Goal: Task Accomplishment & Management: Manage account settings

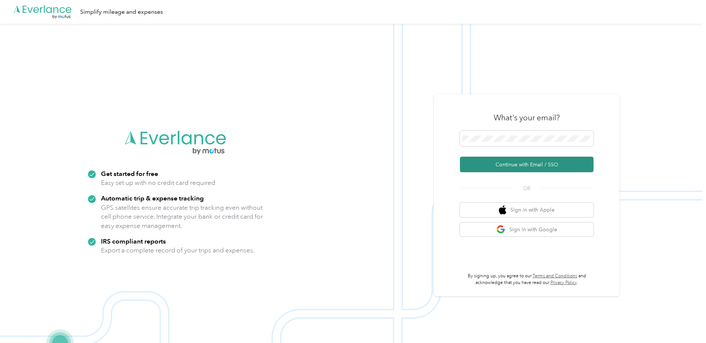
click at [502, 165] on button "Continue with Email / SSO" at bounding box center [527, 165] width 134 height 16
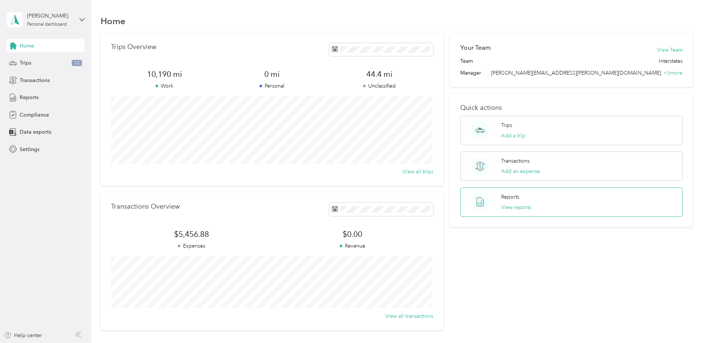
click at [513, 199] on p "Reports" at bounding box center [510, 197] width 18 height 8
